Goal: Task Accomplishment & Management: Use online tool/utility

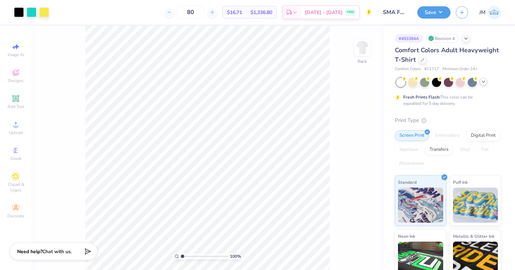
click at [482, 81] on icon at bounding box center [483, 82] width 6 height 6
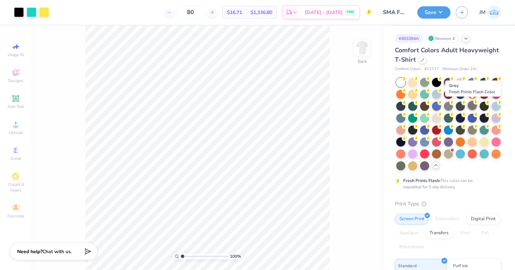
click at [473, 103] on icon at bounding box center [475, 101] width 5 height 5
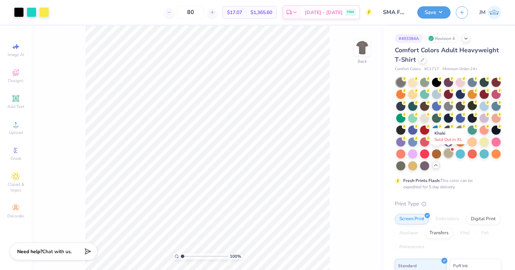
click at [448, 151] on div at bounding box center [448, 152] width 9 height 9
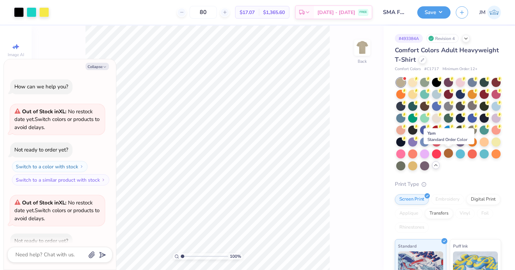
scroll to position [39, 0]
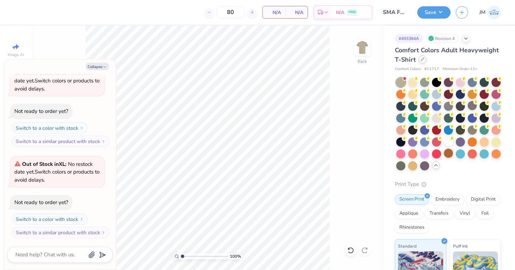
click at [423, 62] on div at bounding box center [422, 59] width 8 height 8
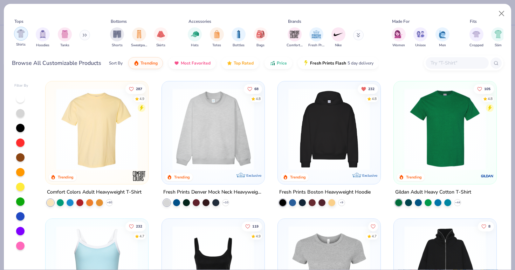
click at [19, 36] on img "filter for Shirts" at bounding box center [21, 33] width 8 height 8
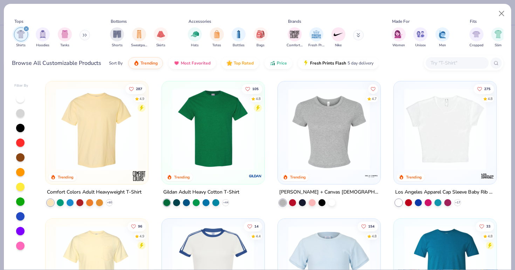
click at [20, 111] on div at bounding box center [20, 113] width 8 height 8
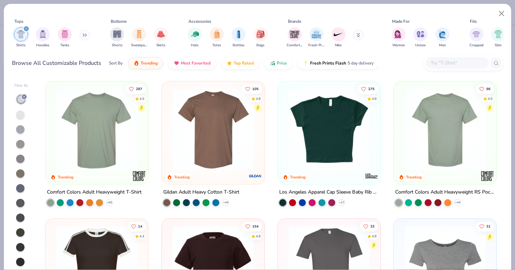
click at [20, 115] on div at bounding box center [20, 114] width 8 height 8
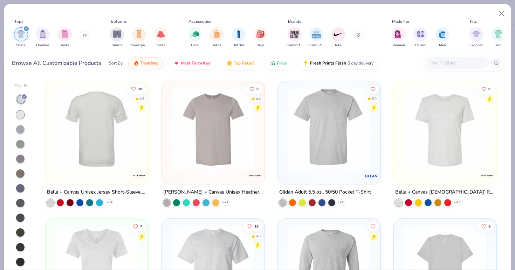
click at [104, 145] on img at bounding box center [97, 129] width 89 height 82
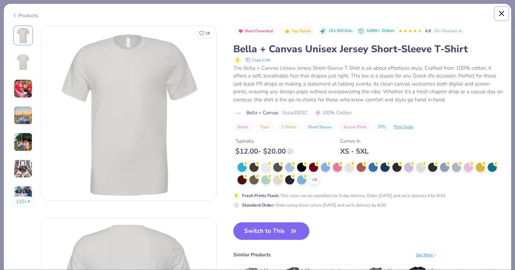
click at [500, 15] on button "Close" at bounding box center [501, 13] width 13 height 13
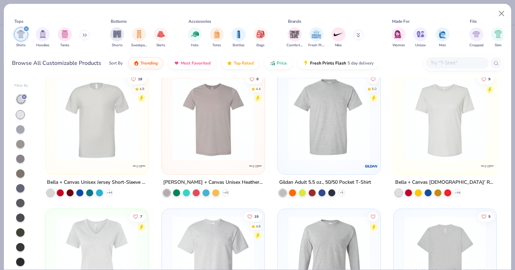
scroll to position [11, 0]
click at [77, 148] on img at bounding box center [97, 119] width 89 height 82
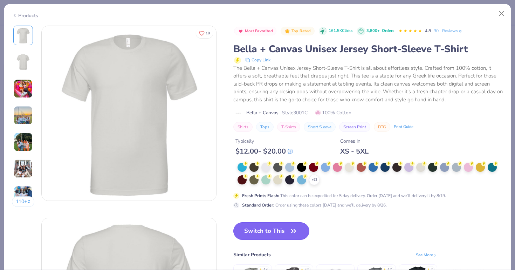
click at [261, 237] on button "Switch to This" at bounding box center [271, 231] width 76 height 18
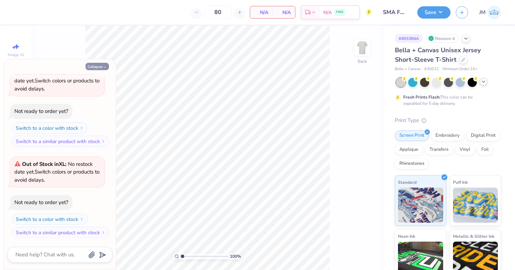
click at [101, 65] on button "Collapse" at bounding box center [96, 66] width 23 height 7
type textarea "x"
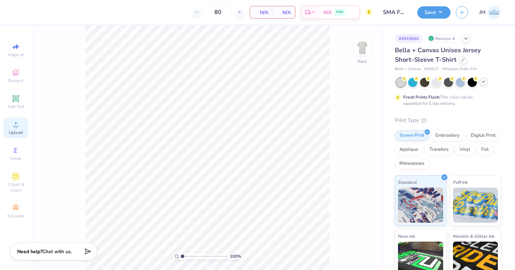
click at [16, 127] on circle at bounding box center [16, 127] width 4 height 4
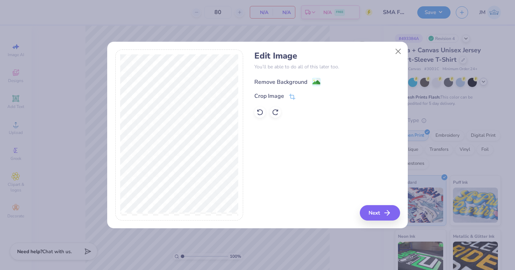
click at [315, 81] on image at bounding box center [316, 82] width 8 height 8
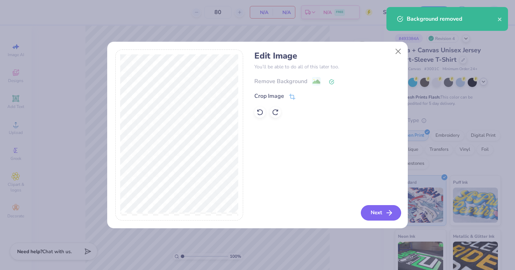
click at [367, 211] on button "Next" at bounding box center [381, 212] width 40 height 15
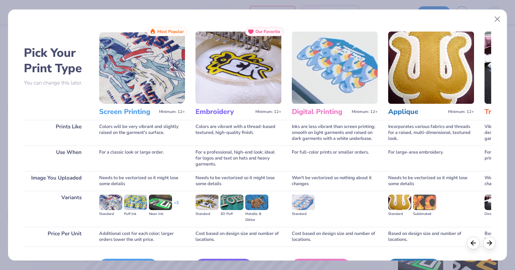
scroll to position [44, 0]
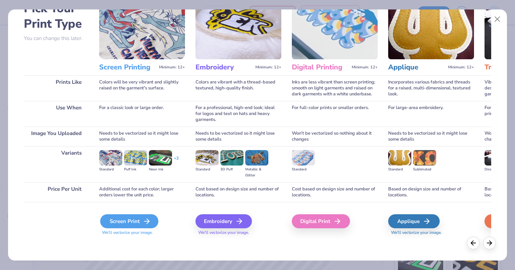
click at [112, 226] on div "Screen Print" at bounding box center [129, 221] width 58 height 14
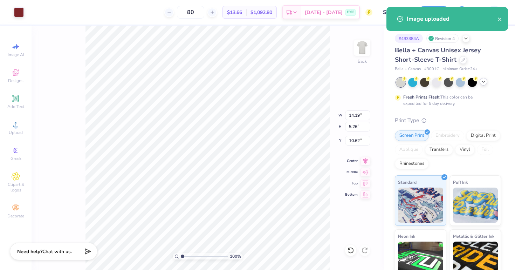
type input "10.29"
type input "3.81"
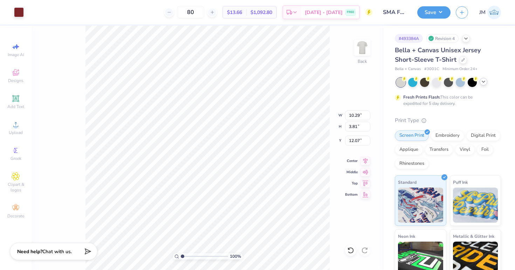
type input "5.38"
type input "6.36"
type input "2.36"
type input "3.89"
click at [359, 53] on img at bounding box center [362, 48] width 28 height 28
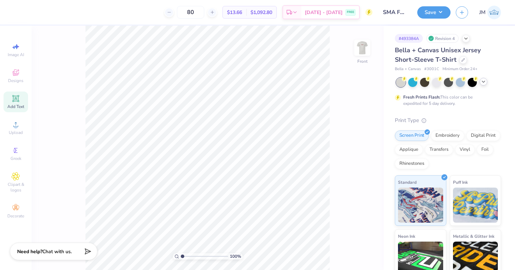
click at [17, 104] on span "Add Text" at bounding box center [15, 107] width 17 height 6
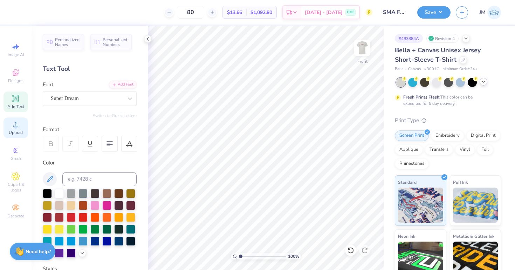
click at [18, 129] on div "Upload" at bounding box center [16, 127] width 25 height 21
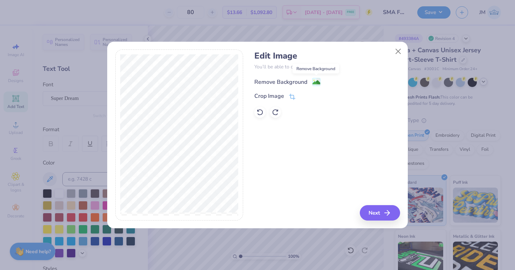
click at [317, 81] on image at bounding box center [316, 82] width 8 height 8
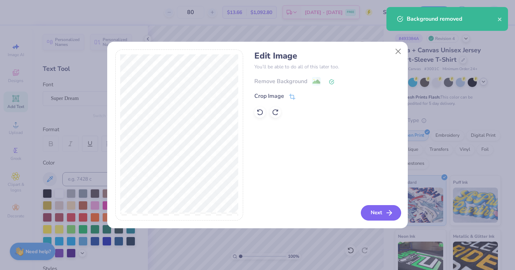
click at [371, 212] on button "Next" at bounding box center [381, 212] width 40 height 15
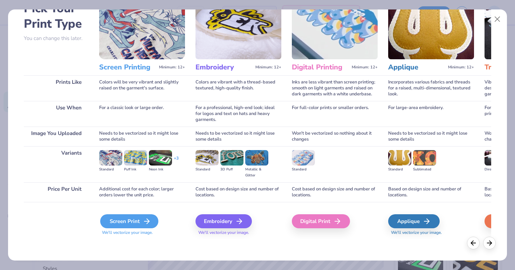
click at [138, 222] on div "Screen Print" at bounding box center [129, 221] width 58 height 14
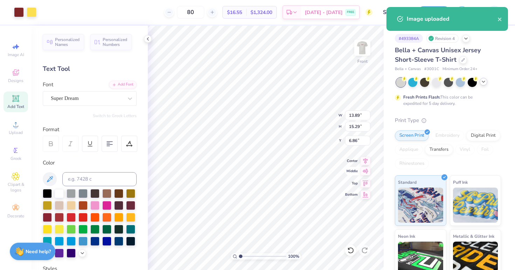
type input "12.76"
type input "14.05"
type input "8.09"
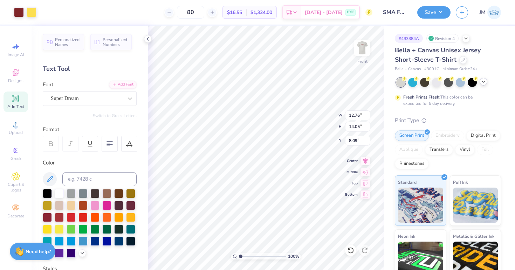
type input "6.61"
click at [150, 39] on icon at bounding box center [148, 39] width 6 height 6
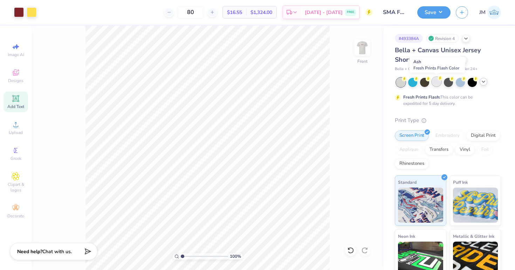
click at [437, 82] on div at bounding box center [436, 81] width 9 height 9
click at [355, 49] on img at bounding box center [362, 48] width 28 height 28
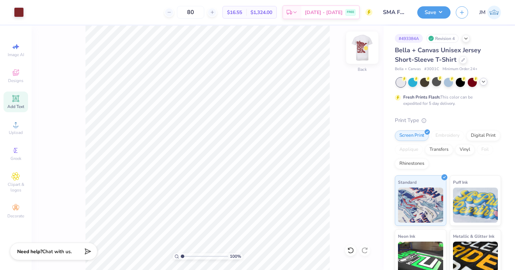
click at [365, 47] on img at bounding box center [362, 48] width 28 height 28
drag, startPoint x: 182, startPoint y: 256, endPoint x: 193, endPoint y: 255, distance: 10.9
type input "3.21"
click at [193, 255] on input "range" at bounding box center [204, 256] width 47 height 6
click at [17, 177] on icon at bounding box center [16, 176] width 4 height 4
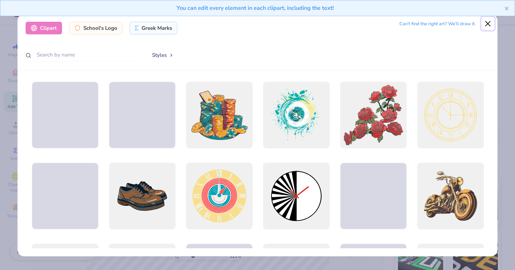
click at [488, 22] on button "Close" at bounding box center [487, 23] width 13 height 13
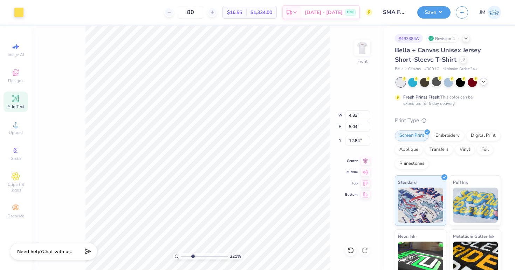
type input "12.93"
click at [349, 249] on icon at bounding box center [348, 248] width 1 height 1
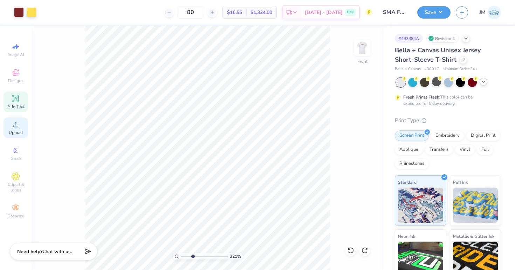
click at [22, 123] on div "Upload" at bounding box center [16, 127] width 25 height 21
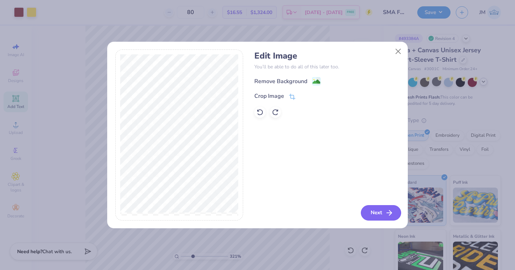
click at [380, 213] on button "Next" at bounding box center [381, 212] width 40 height 15
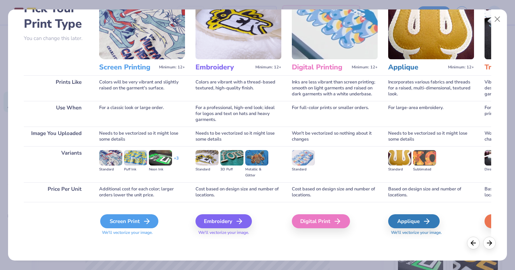
click at [143, 219] on icon at bounding box center [147, 221] width 8 height 8
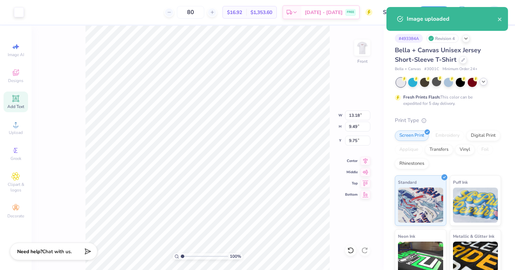
drag, startPoint x: 193, startPoint y: 255, endPoint x: 172, endPoint y: 251, distance: 21.6
type input "1"
click at [181, 253] on input "range" at bounding box center [204, 256] width 47 height 6
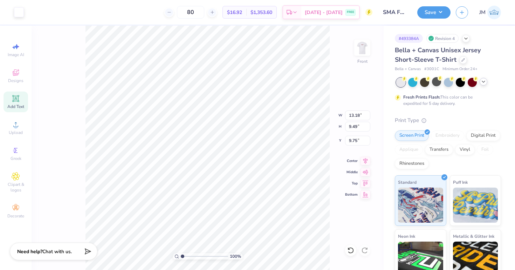
type input "9.55"
type input "13.22"
type input "7.89"
type input "2.88"
type input "3.99"
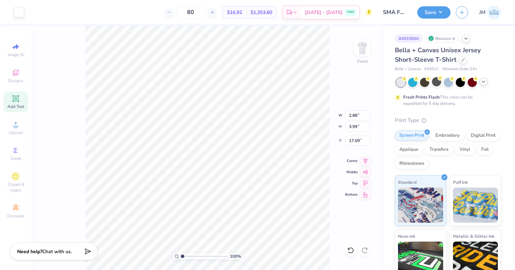
type input "13.13"
drag, startPoint x: 181, startPoint y: 255, endPoint x: 189, endPoint y: 253, distance: 7.6
click at [189, 253] on input "range" at bounding box center [204, 256] width 47 height 6
drag, startPoint x: 188, startPoint y: 256, endPoint x: 173, endPoint y: 256, distance: 15.1
type input "1"
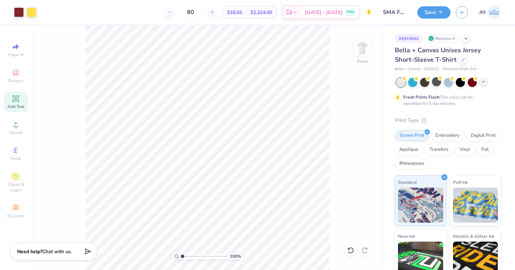
click at [181, 256] on input "range" at bounding box center [204, 256] width 47 height 6
click at [435, 17] on button "Save" at bounding box center [433, 11] width 33 height 12
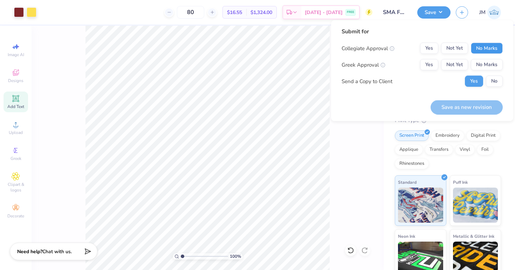
click at [484, 48] on button "No Marks" at bounding box center [487, 48] width 32 height 11
click at [484, 54] on button "No Marks" at bounding box center [487, 48] width 32 height 11
click at [484, 60] on button "No Marks" at bounding box center [487, 64] width 32 height 11
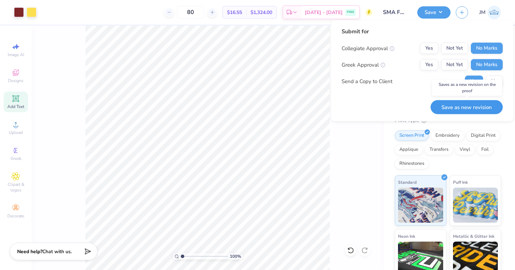
click at [452, 106] on button "Save as new revision" at bounding box center [466, 107] width 72 height 14
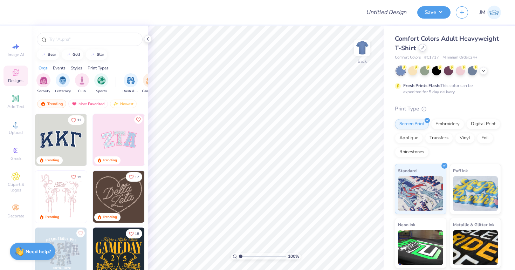
click at [425, 48] on div at bounding box center [422, 48] width 8 height 8
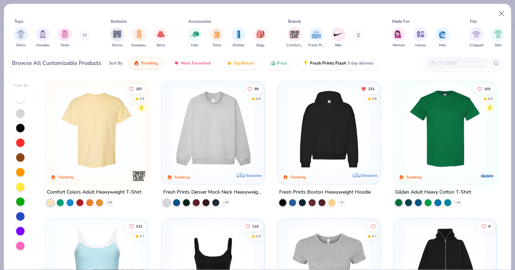
click at [466, 58] on div at bounding box center [457, 63] width 63 height 12
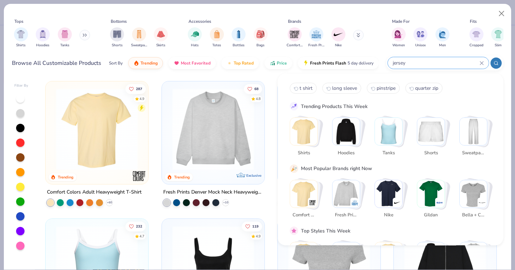
type input "jersey"
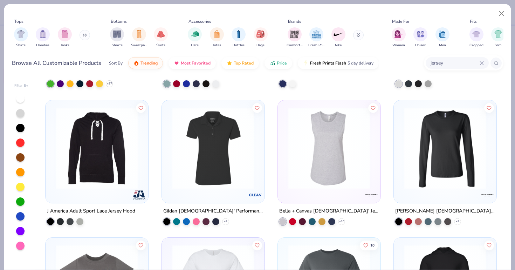
scroll to position [1360, 0]
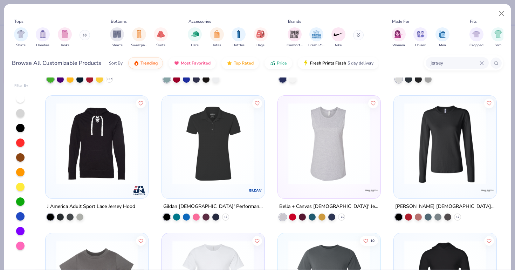
click at [482, 64] on icon at bounding box center [481, 63] width 4 height 4
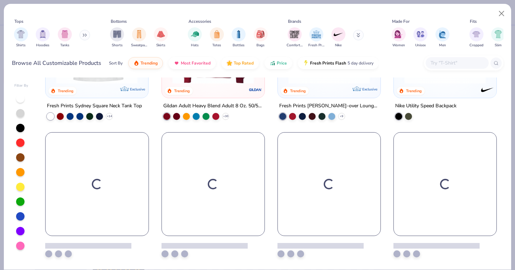
scroll to position [635, 0]
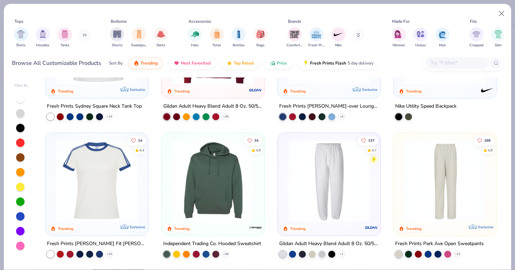
click at [87, 35] on icon at bounding box center [85, 35] width 1 height 2
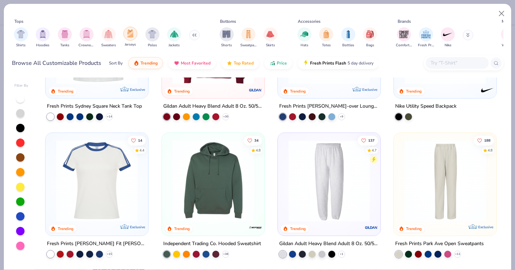
click at [134, 33] on img "filter for Jerseys" at bounding box center [130, 33] width 8 height 8
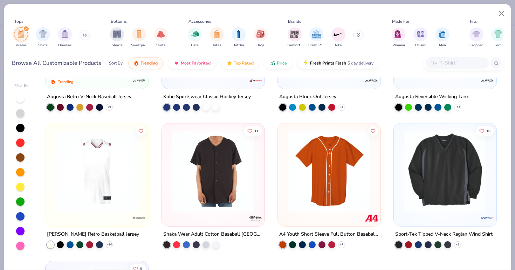
scroll to position [96, 0]
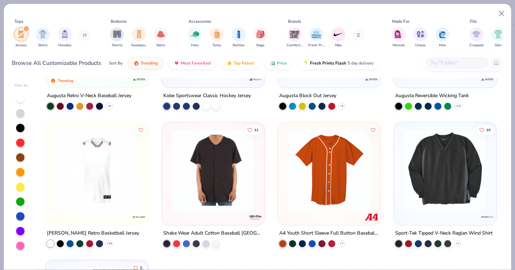
click at [204, 164] on img at bounding box center [213, 170] width 89 height 82
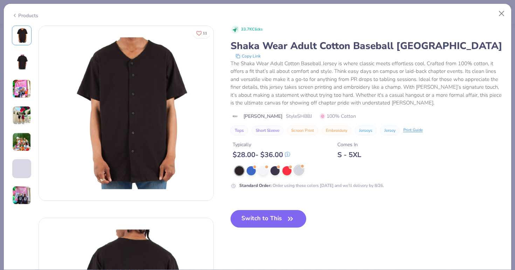
click at [298, 170] on div at bounding box center [298, 169] width 9 height 9
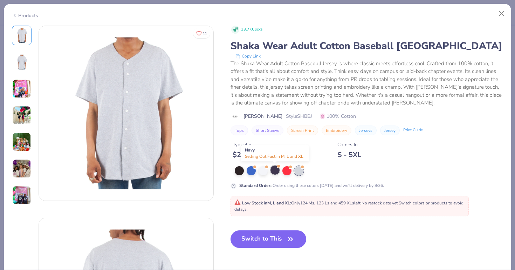
click at [277, 172] on div at bounding box center [274, 169] width 9 height 9
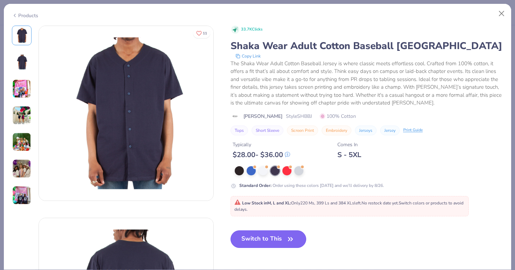
click at [266, 234] on button "Switch to This" at bounding box center [268, 239] width 76 height 18
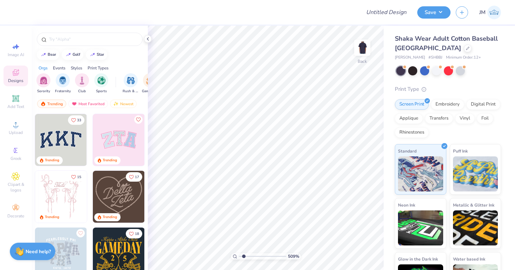
type input "1"
drag, startPoint x: 239, startPoint y: 255, endPoint x: 223, endPoint y: 250, distance: 16.8
click at [239, 253] on input "range" at bounding box center [262, 256] width 47 height 6
click at [150, 40] on icon at bounding box center [148, 39] width 6 height 6
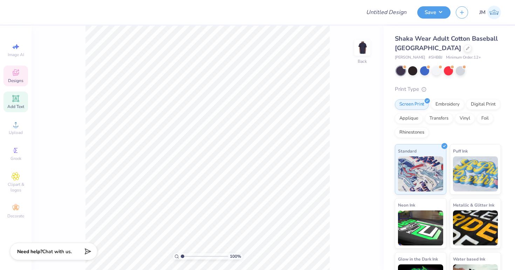
click at [15, 105] on span "Add Text" at bounding box center [15, 107] width 17 height 6
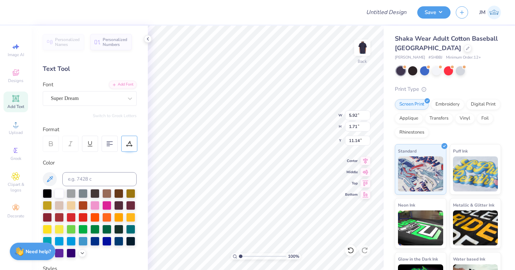
scroll to position [0, 0]
type textarea "EVANS"
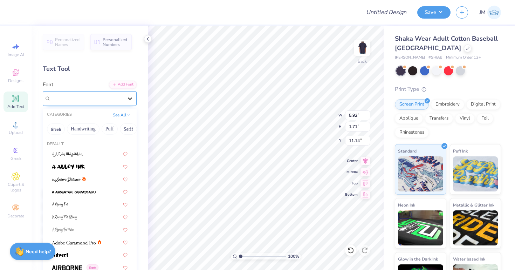
click at [131, 95] on icon at bounding box center [129, 98] width 7 height 7
click at [105, 162] on div at bounding box center [90, 165] width 76 height 7
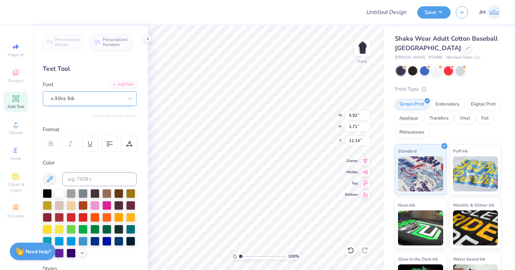
click at [112, 102] on div "a Alloy Ink" at bounding box center [87, 98] width 74 height 11
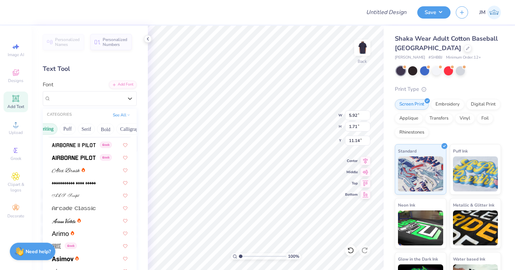
scroll to position [0, 43]
click at [105, 128] on button "Bold" at bounding box center [104, 128] width 17 height 11
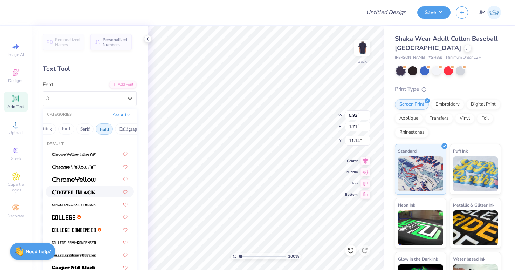
click at [80, 193] on img at bounding box center [74, 191] width 44 height 5
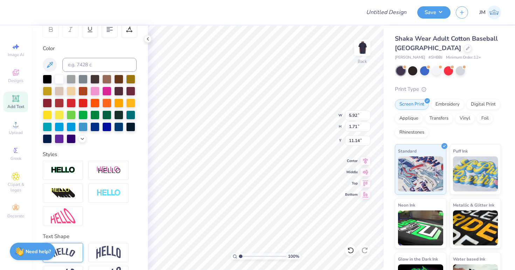
scroll to position [137, 0]
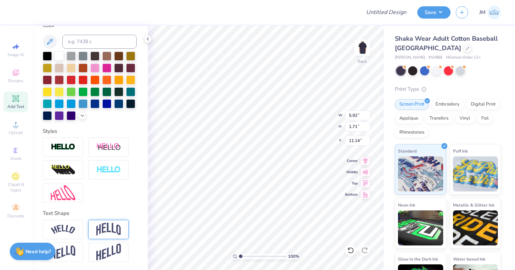
click at [103, 229] on img at bounding box center [108, 228] width 25 height 13
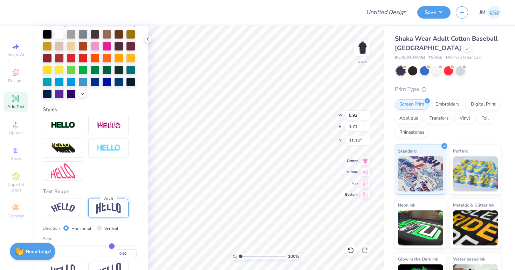
scroll to position [159, 0]
type input "0.49"
type input "0.5"
type input "0.50"
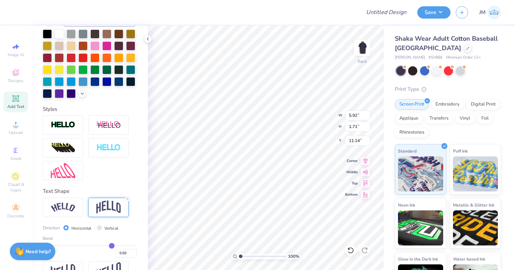
type input "0.51"
type input "0.52"
type input "0.53"
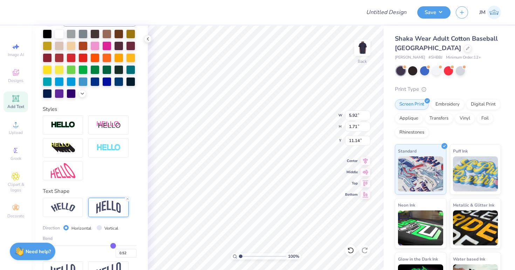
type input "0.53"
click at [113, 245] on input "range" at bounding box center [90, 245] width 94 height 1
type textarea "ANS"
type input "6.70"
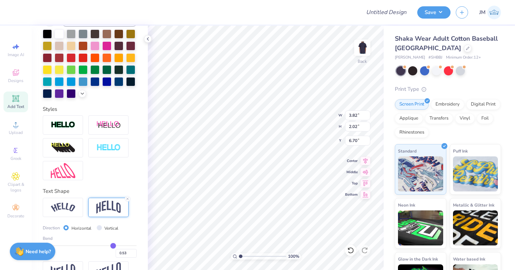
click at [111, 242] on div "Bend 0.53" at bounding box center [90, 246] width 94 height 22
click at [113, 246] on input "range" at bounding box center [90, 245] width 94 height 1
type input "0.55"
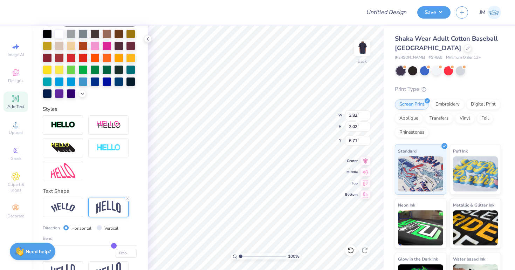
type input "0.54"
type input "0.53"
type input "0.5"
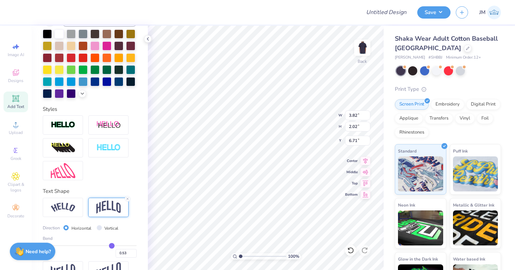
type input "0.50"
type input "0.48"
type input "0.47"
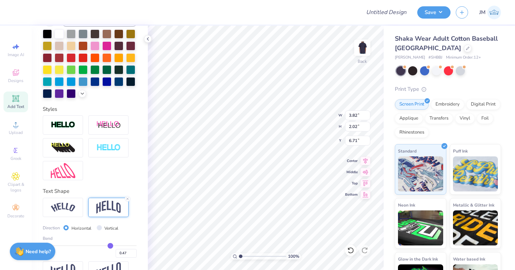
type input "0.46"
type input "0.45"
type input "0.44"
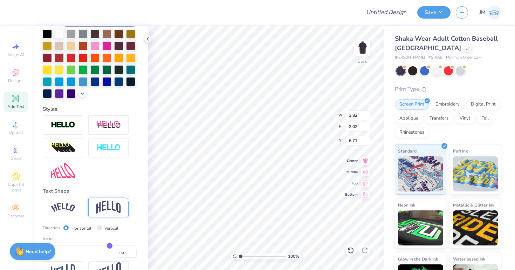
type input "0.44"
drag, startPoint x: 114, startPoint y: 244, endPoint x: 109, endPoint y: 244, distance: 5.3
type input "0.44"
click at [109, 245] on input "range" at bounding box center [90, 245] width 94 height 1
type input "1.87"
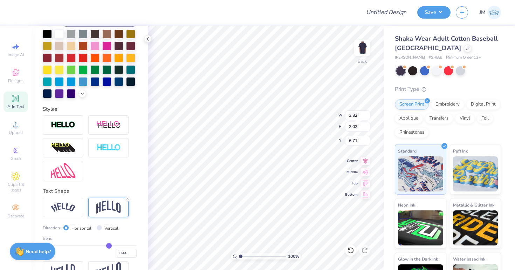
type input "6.79"
type input "3.93"
type input "2.38"
type input "5.32"
type input "5.43"
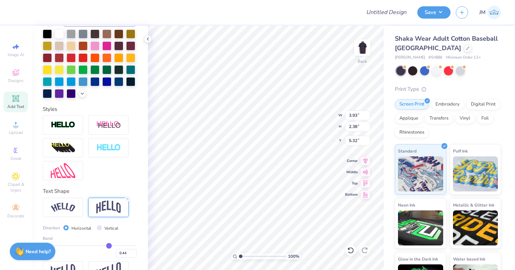
type input "3.30"
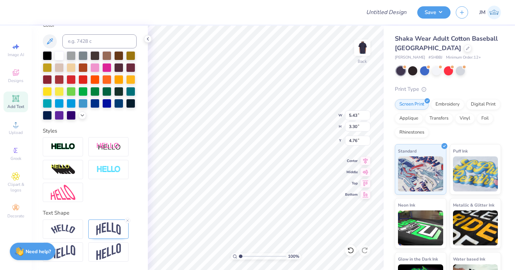
scroll to position [137, 0]
type input "4.44"
type textarea "EV"
type input "2.57"
type input "3.46"
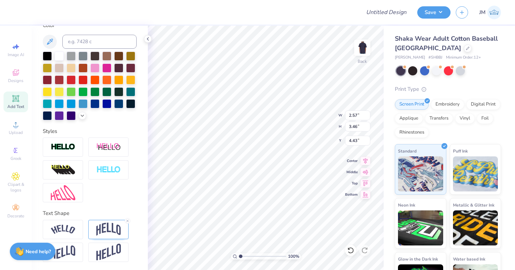
type input "5.04"
click at [148, 40] on icon at bounding box center [148, 39] width 6 height 6
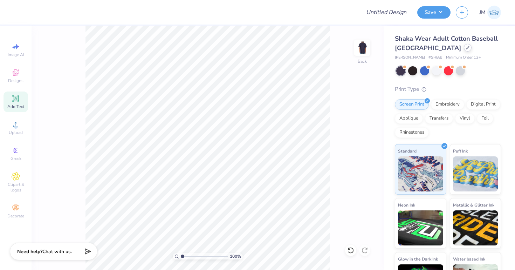
click at [466, 47] on icon at bounding box center [468, 48] width 4 height 4
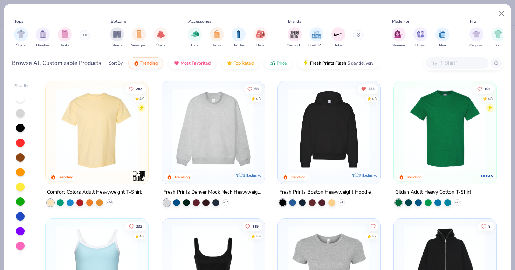
click at [85, 36] on icon at bounding box center [85, 35] width 4 height 4
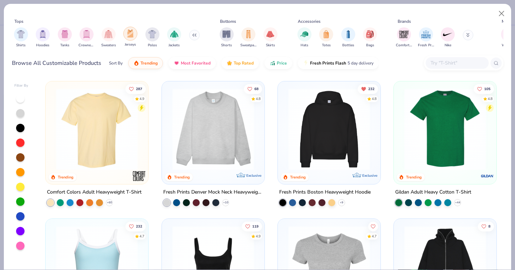
click at [126, 36] on div "filter for Jerseys" at bounding box center [130, 34] width 14 height 14
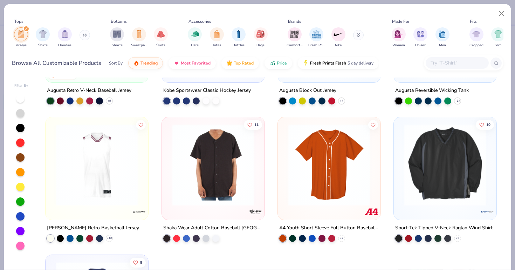
scroll to position [70, 0]
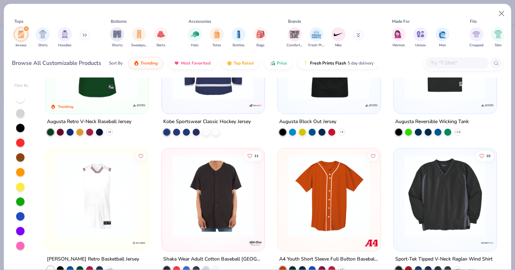
click at [219, 203] on img at bounding box center [213, 196] width 89 height 82
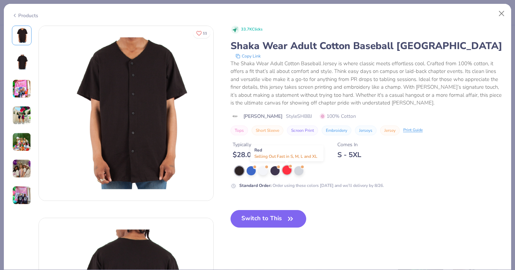
click at [287, 170] on div at bounding box center [286, 169] width 9 height 9
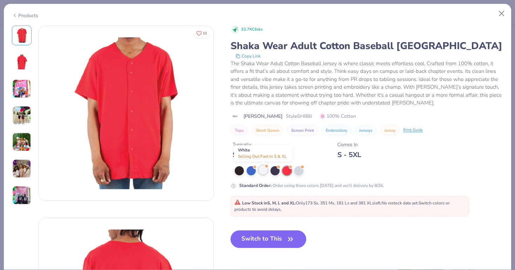
click at [264, 171] on div at bounding box center [262, 169] width 9 height 9
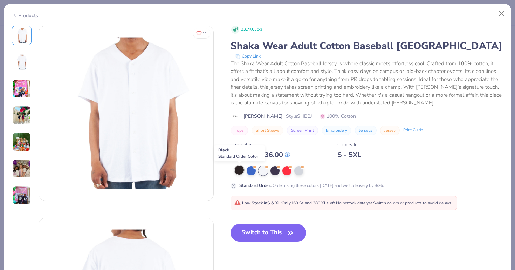
click at [239, 172] on div at bounding box center [239, 169] width 9 height 9
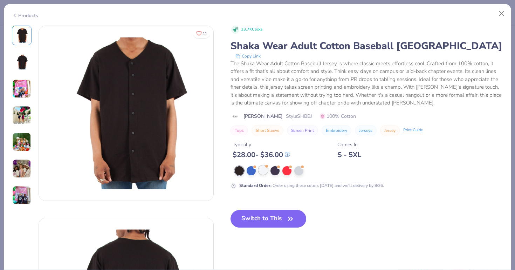
click at [261, 170] on div at bounding box center [262, 169] width 9 height 9
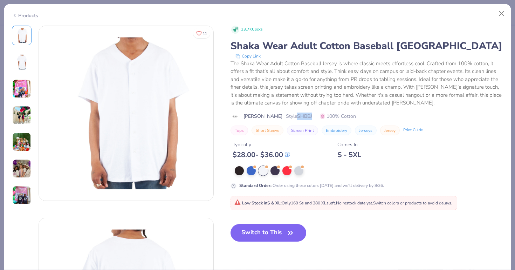
drag, startPoint x: 286, startPoint y: 117, endPoint x: 301, endPoint y: 116, distance: 14.4
click at [301, 116] on div "Shaka Wear Style SHBBJ 100% Cotton" at bounding box center [366, 115] width 273 height 7
